Goal: Transaction & Acquisition: Purchase product/service

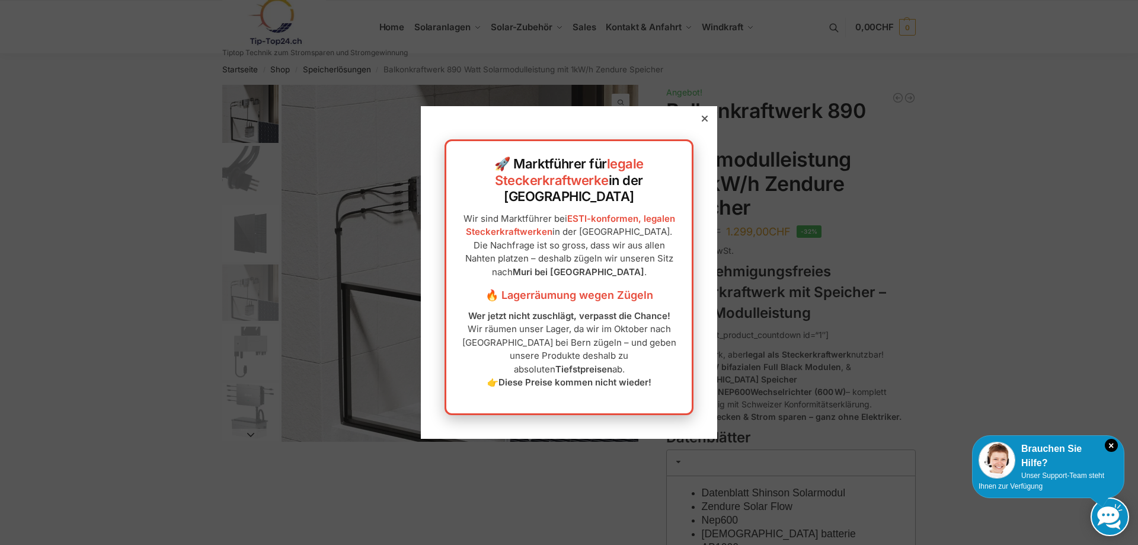
click at [700, 124] on div at bounding box center [705, 118] width 11 height 11
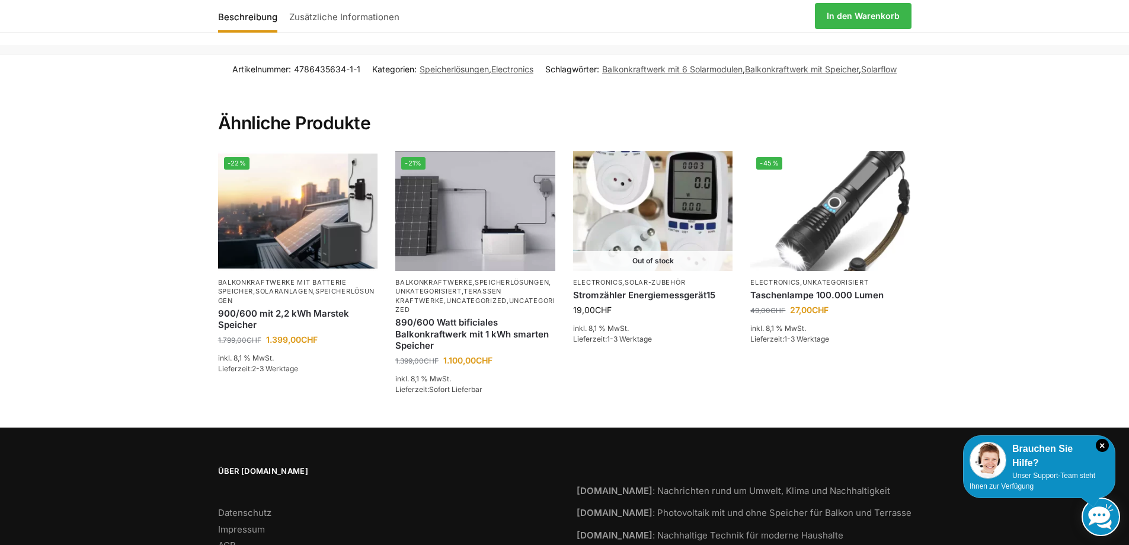
scroll to position [1423, 0]
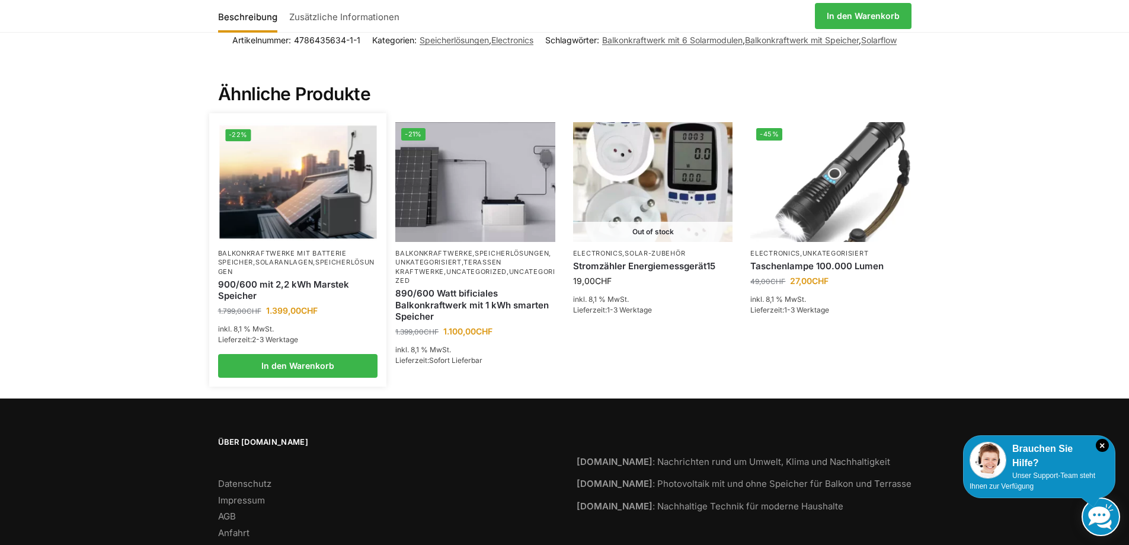
click at [305, 173] on img at bounding box center [297, 182] width 157 height 118
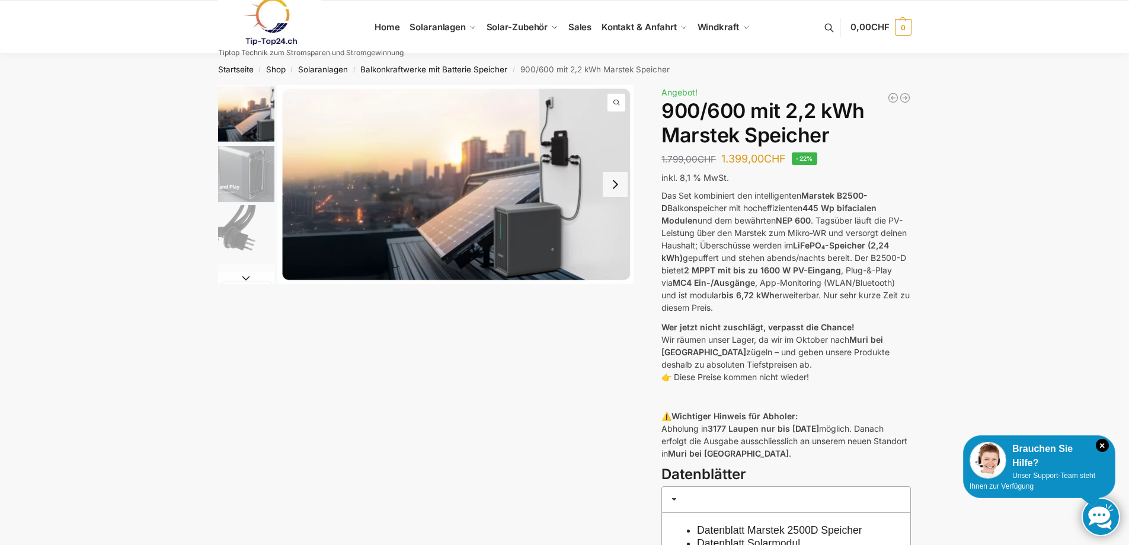
click at [505, 242] on img "1 / 8" at bounding box center [455, 184] width 357 height 199
